Goal: Information Seeking & Learning: Find contact information

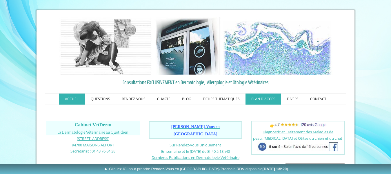
click at [259, 101] on link "PLAN D'ACCES" at bounding box center [264, 98] width 36 height 11
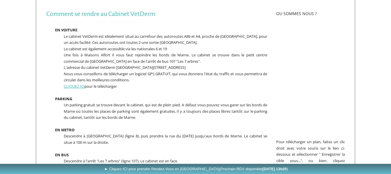
scroll to position [111, 0]
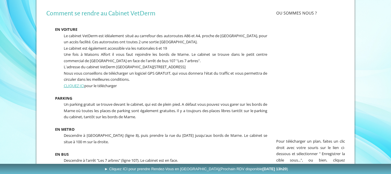
drag, startPoint x: 396, startPoint y: 30, endPoint x: 390, endPoint y: 77, distance: 47.7
click at [390, 77] on html "ACCUEIL QUESTIONS RENDEZ-VOUS Les Rendez-Vous au Cabinet VetDerm Les Rendez-Vou…" at bounding box center [195, 77] width 391 height 377
drag, startPoint x: 123, startPoint y: 66, endPoint x: 195, endPoint y: 67, distance: 72.0
click at [195, 67] on p "L'adresse du cabinet VetDerm [GEOGRAPHIC_DATA][STREET_ADDRESS]" at bounding box center [156, 67] width 221 height 6
copy span "[STREET_ADDRESS][GEOGRAPHIC_DATA]"
